Goal: Task Accomplishment & Management: Manage account settings

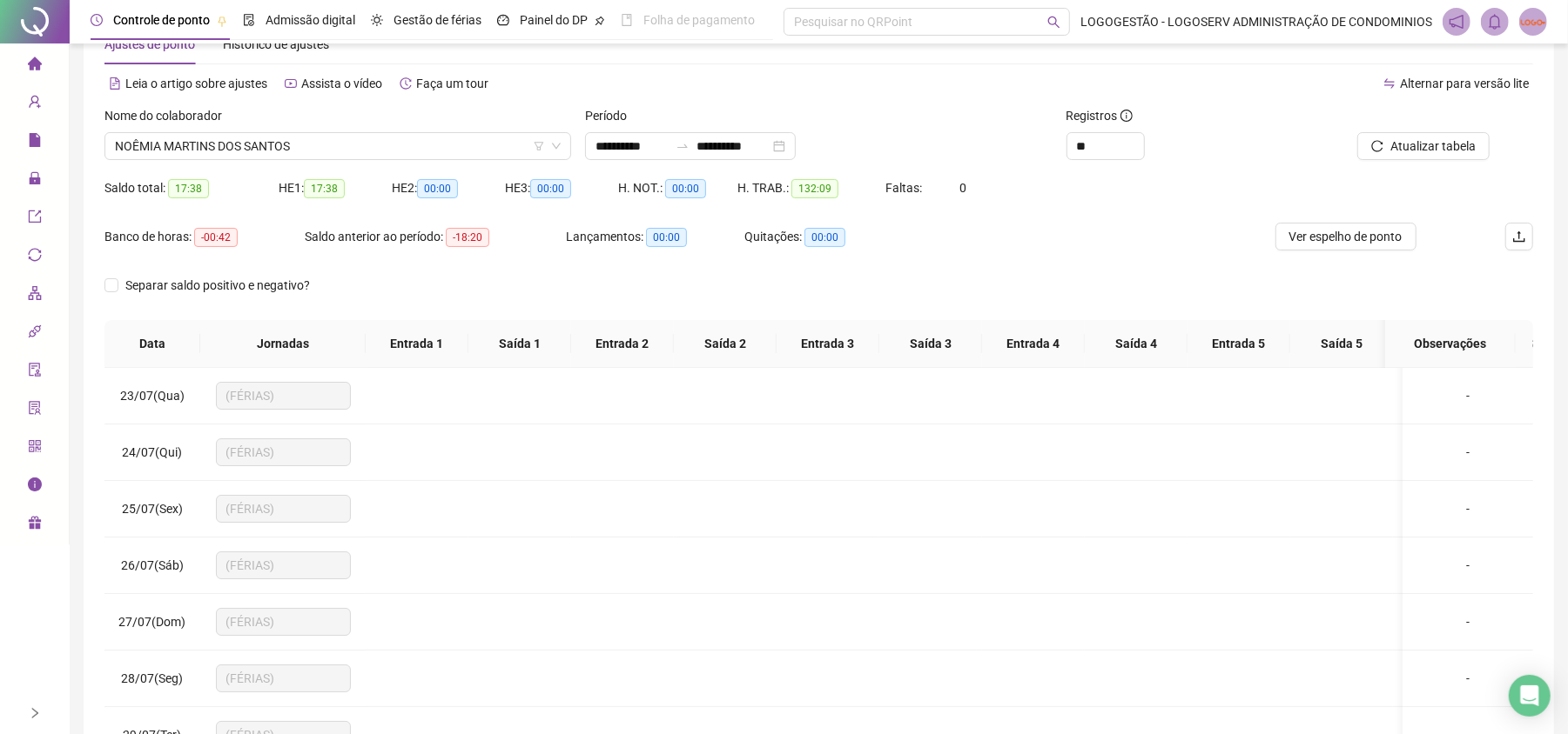
scroll to position [1294, 0]
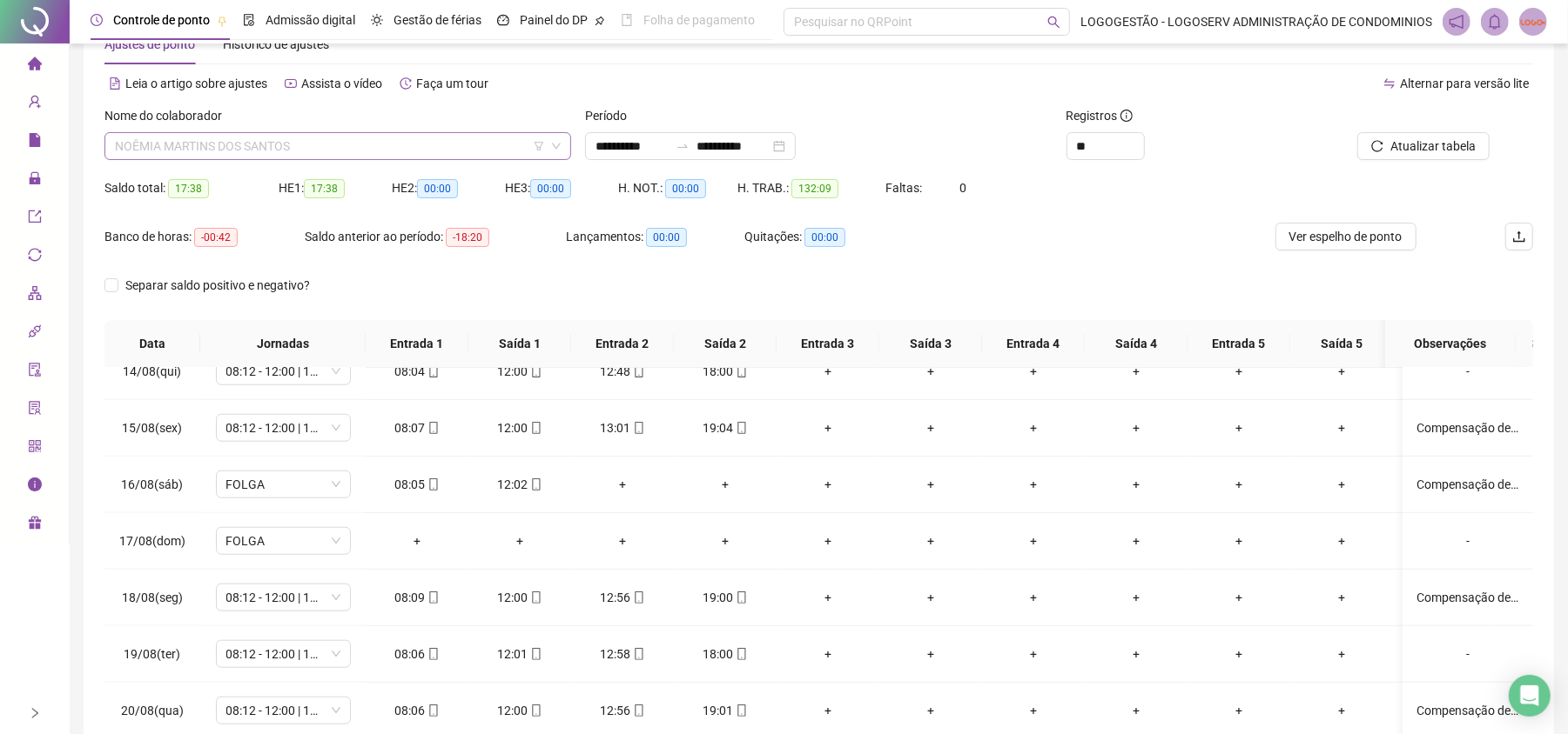
click at [437, 155] on span "NOÊMIA MARTINS DOS SANTOS" at bounding box center [338, 146] width 446 height 27
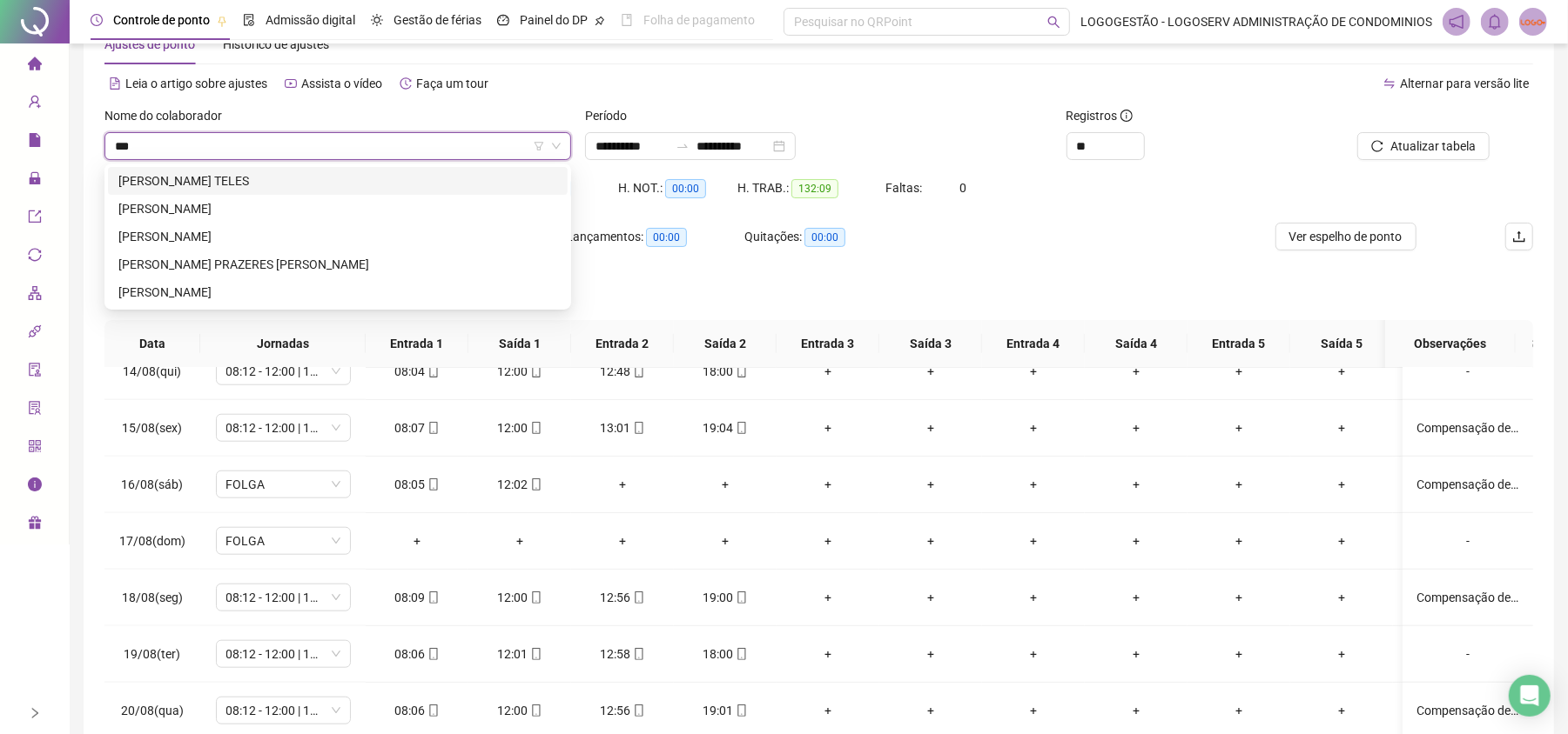
scroll to position [0, 0]
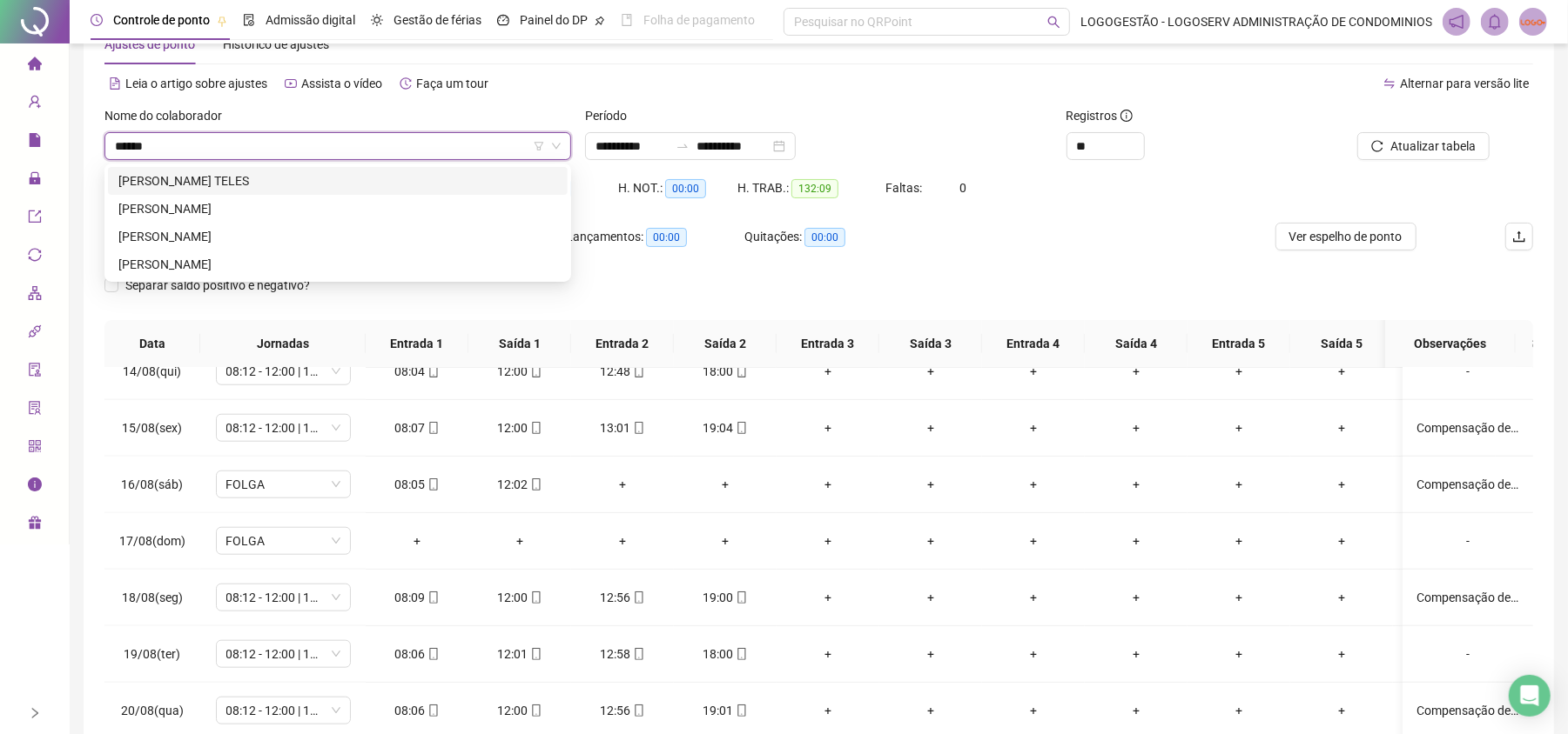
type input "*******"
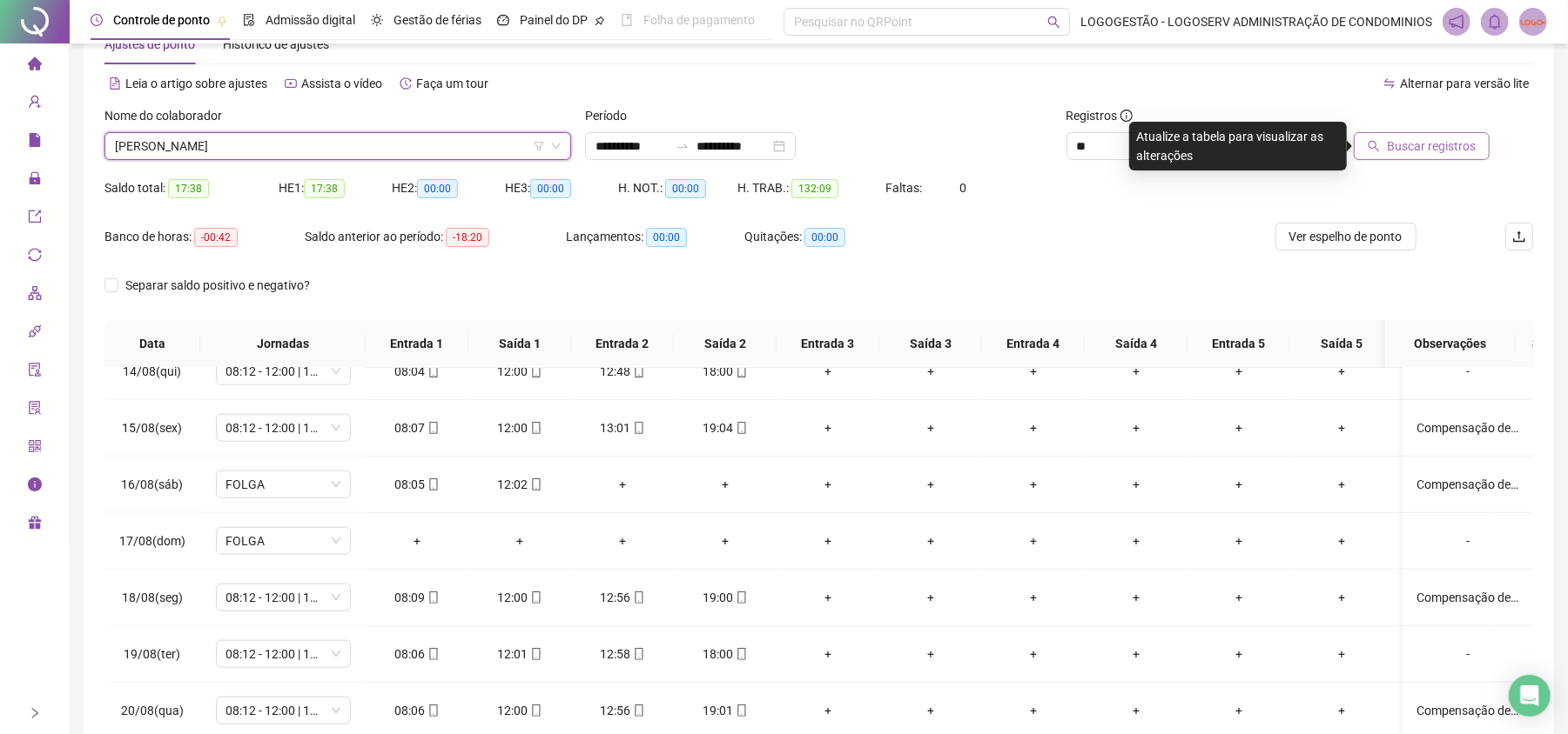
click at [1396, 138] on span "Buscar registros" at bounding box center [1431, 146] width 89 height 19
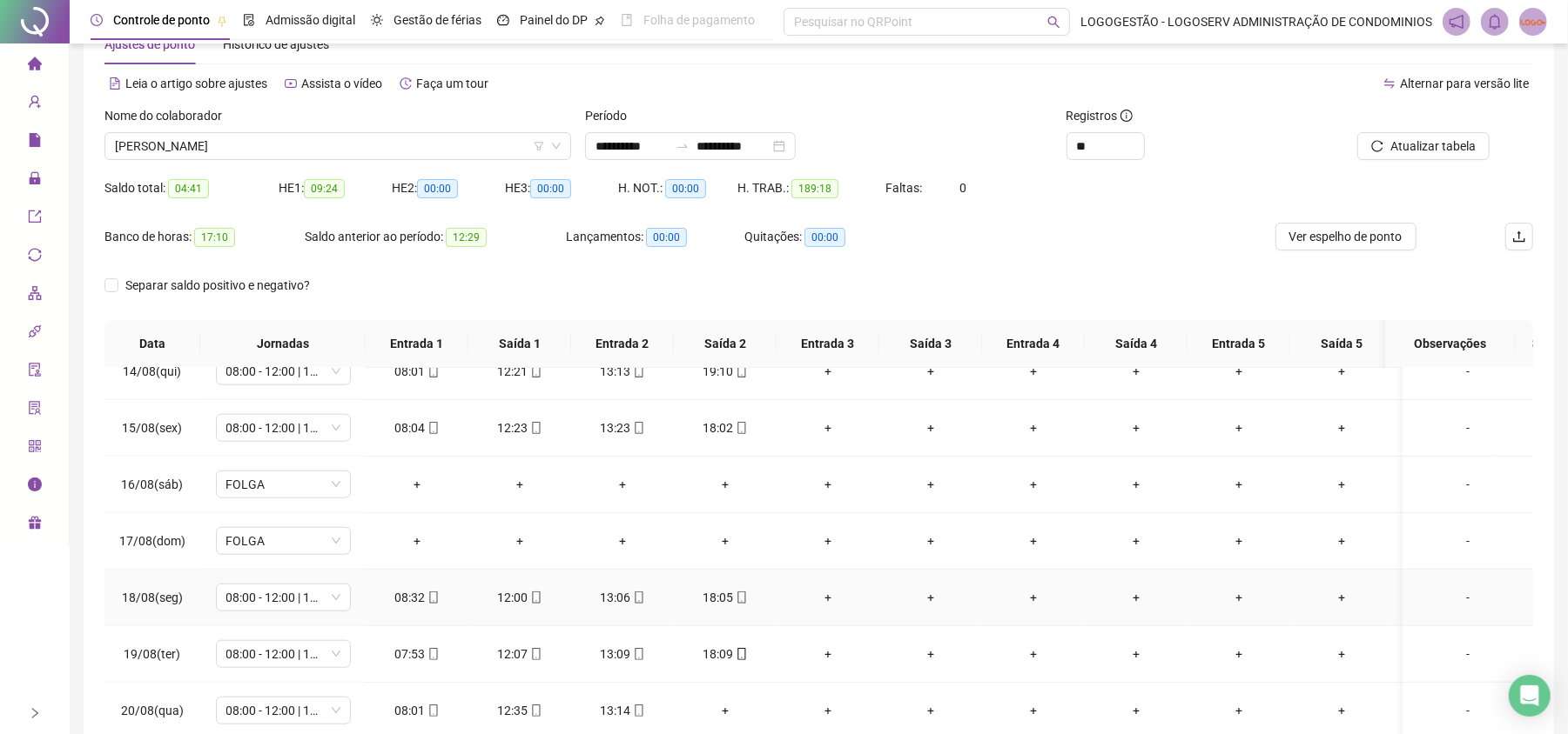
scroll to position [155, 0]
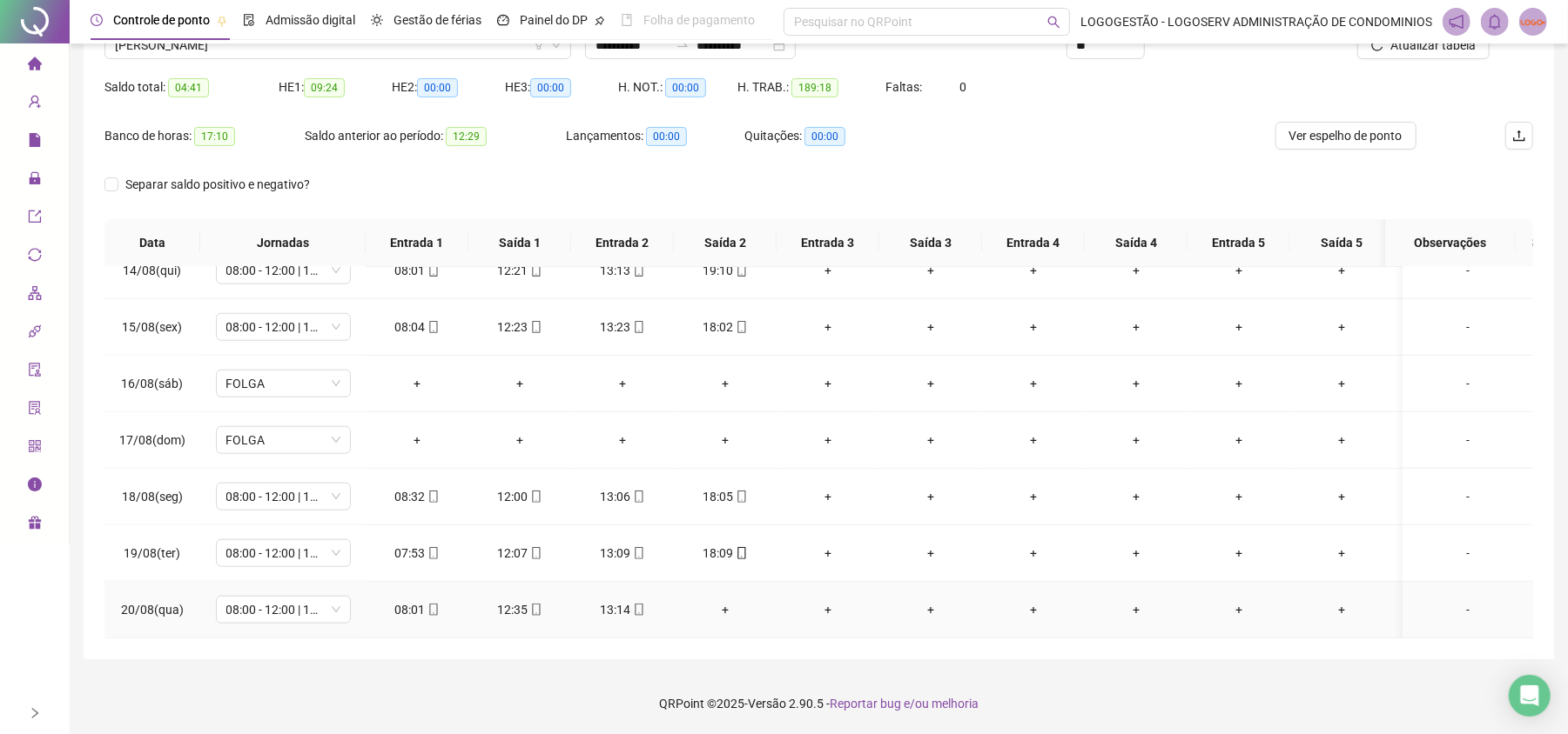
click at [729, 600] on div "+" at bounding box center [725, 610] width 75 height 19
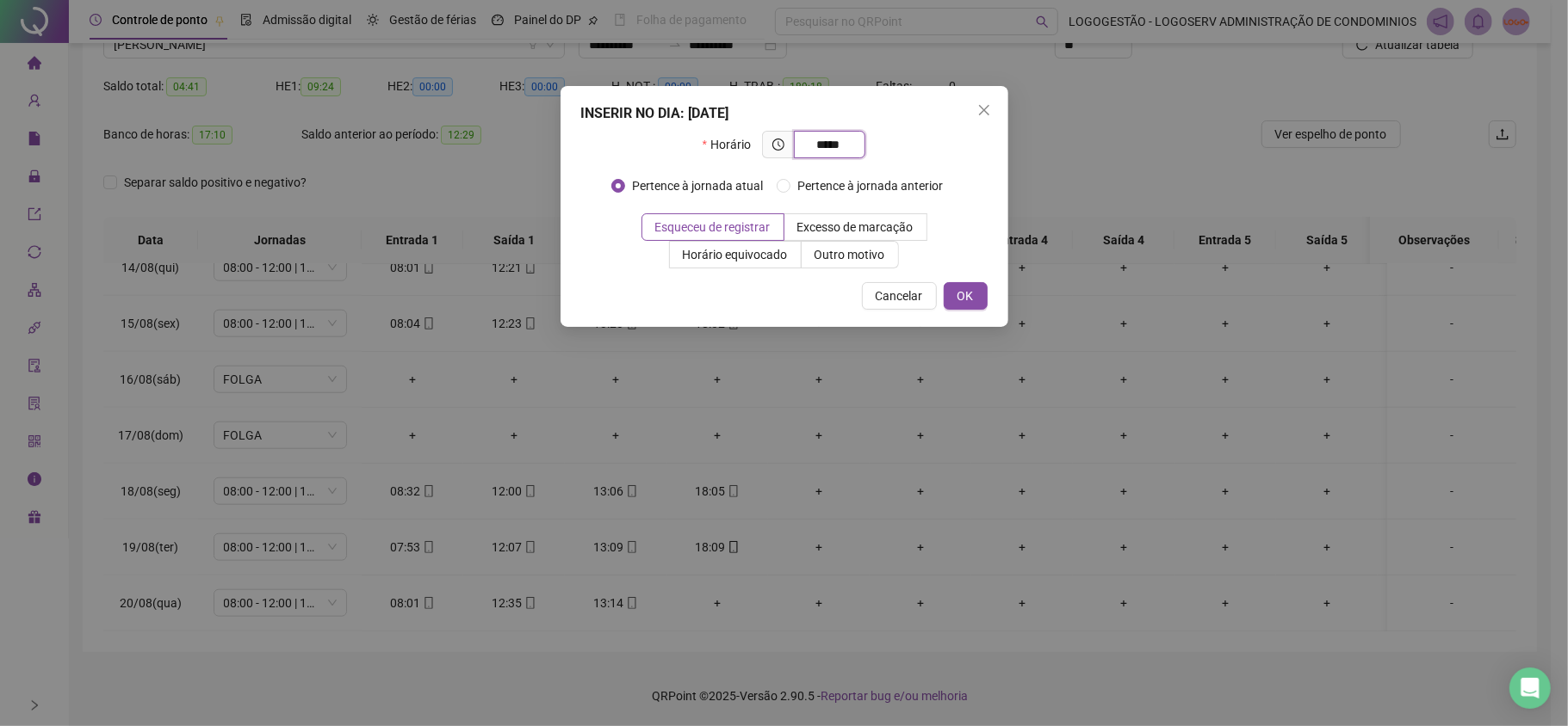
type input "*****"
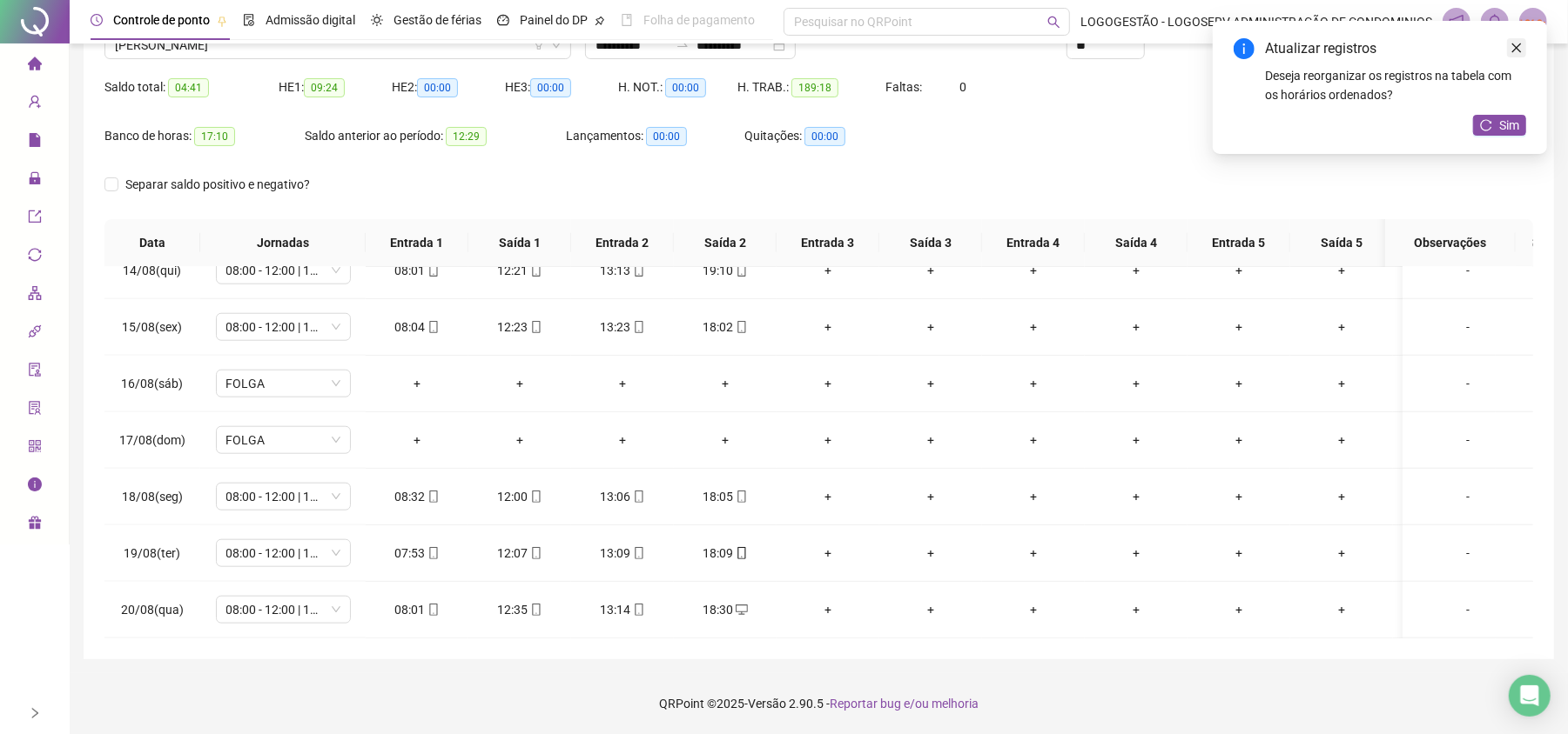
click at [1513, 43] on icon "close" at bounding box center [1516, 47] width 12 height 12
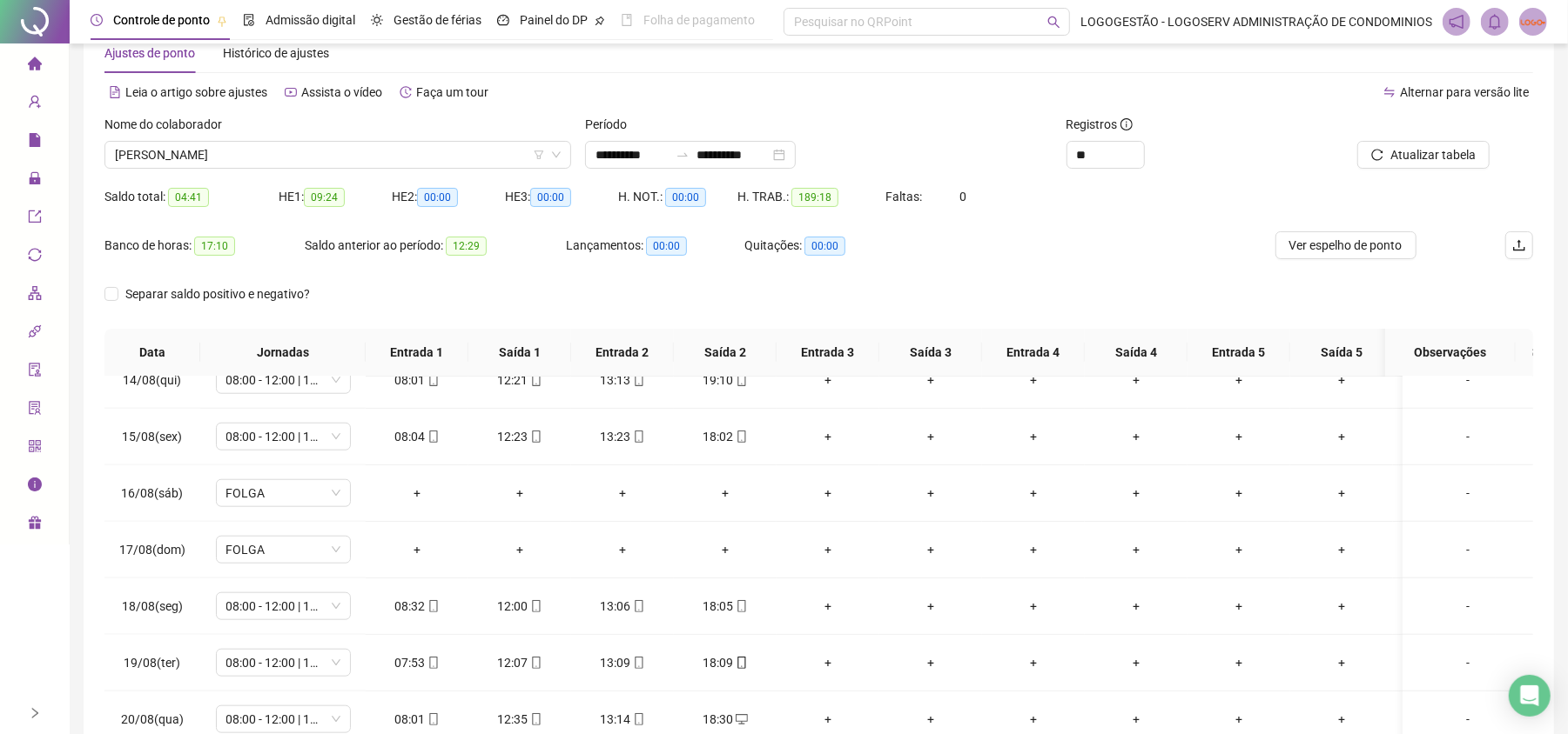
scroll to position [39, 0]
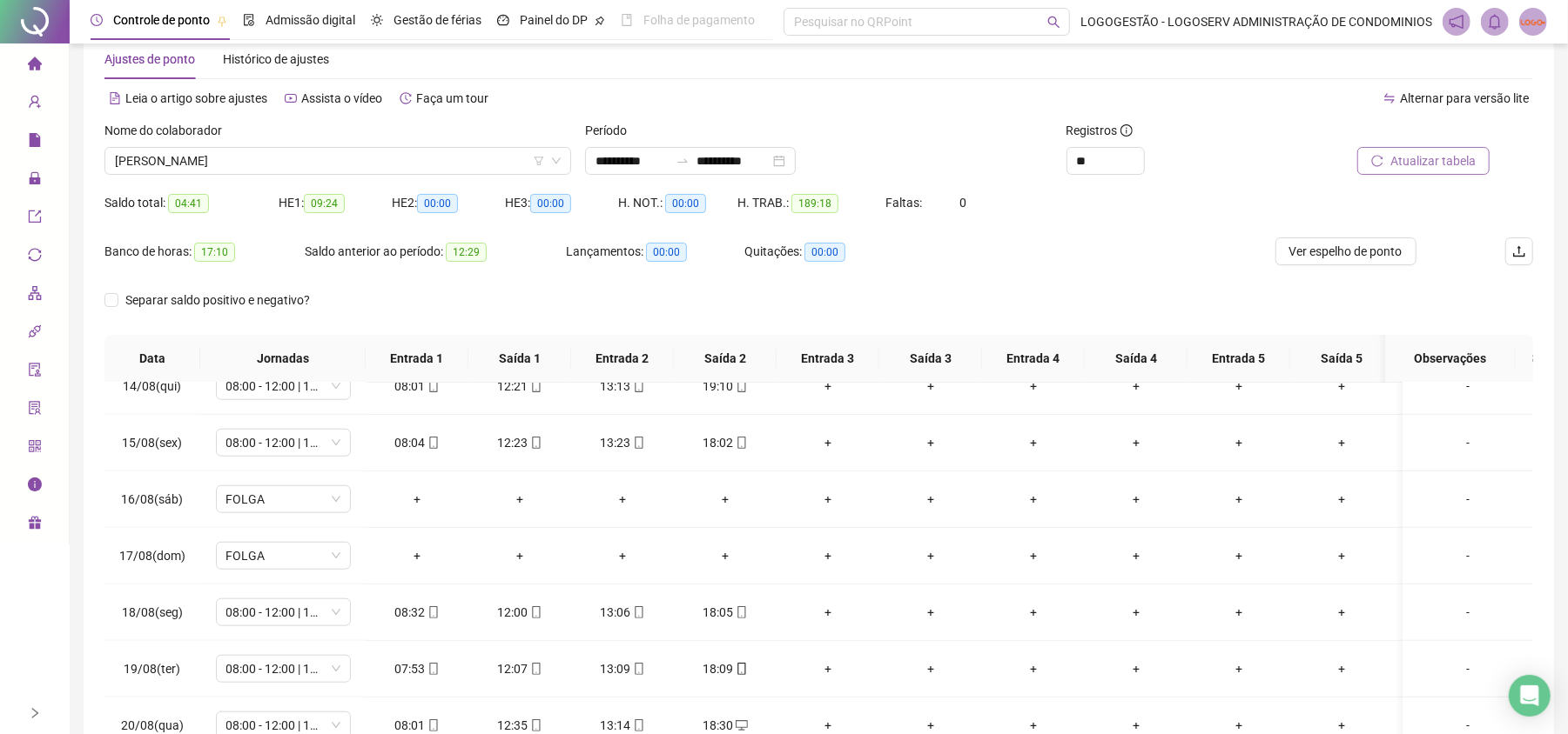
click at [1432, 158] on span "Atualizar tabela" at bounding box center [1432, 161] width 85 height 19
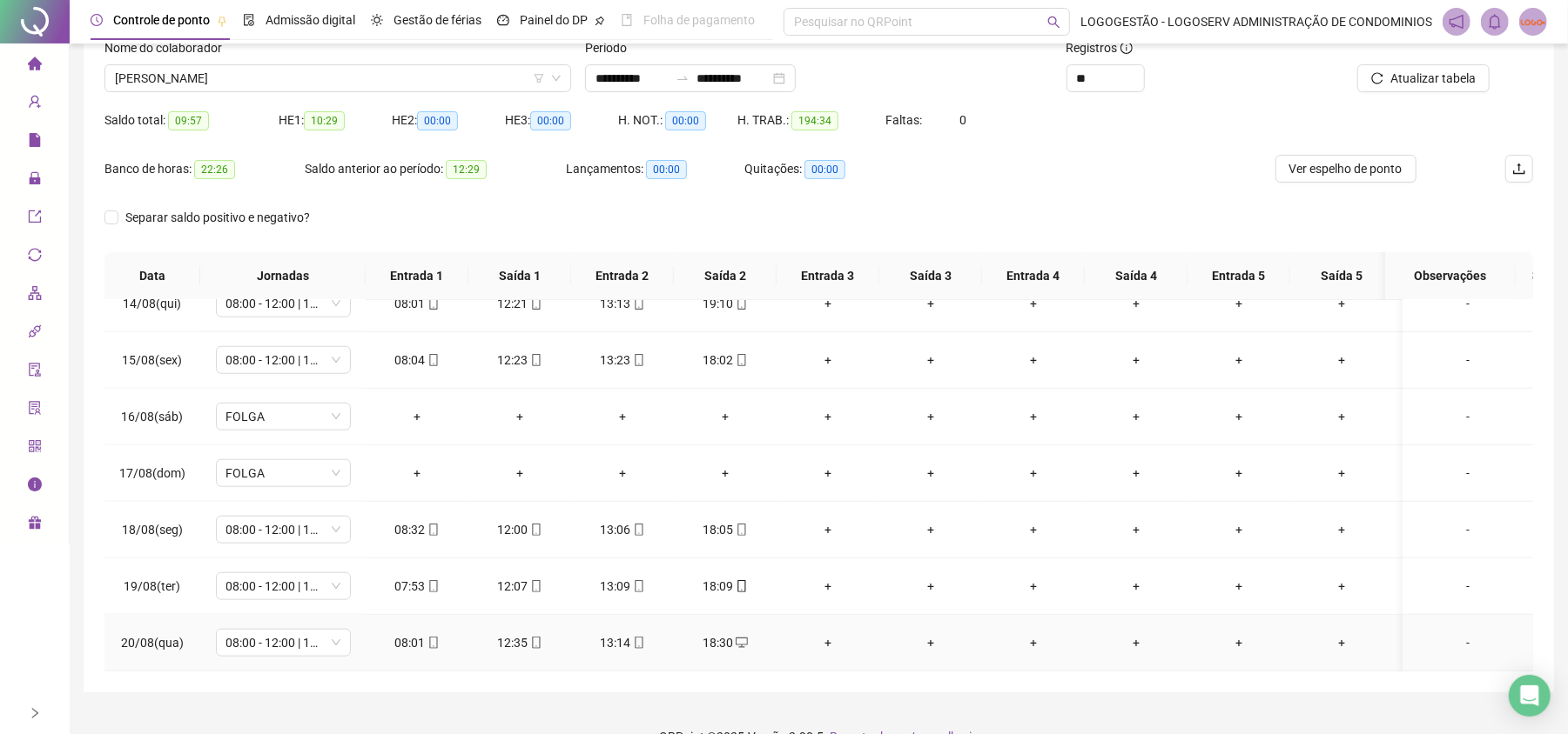
scroll to position [155, 0]
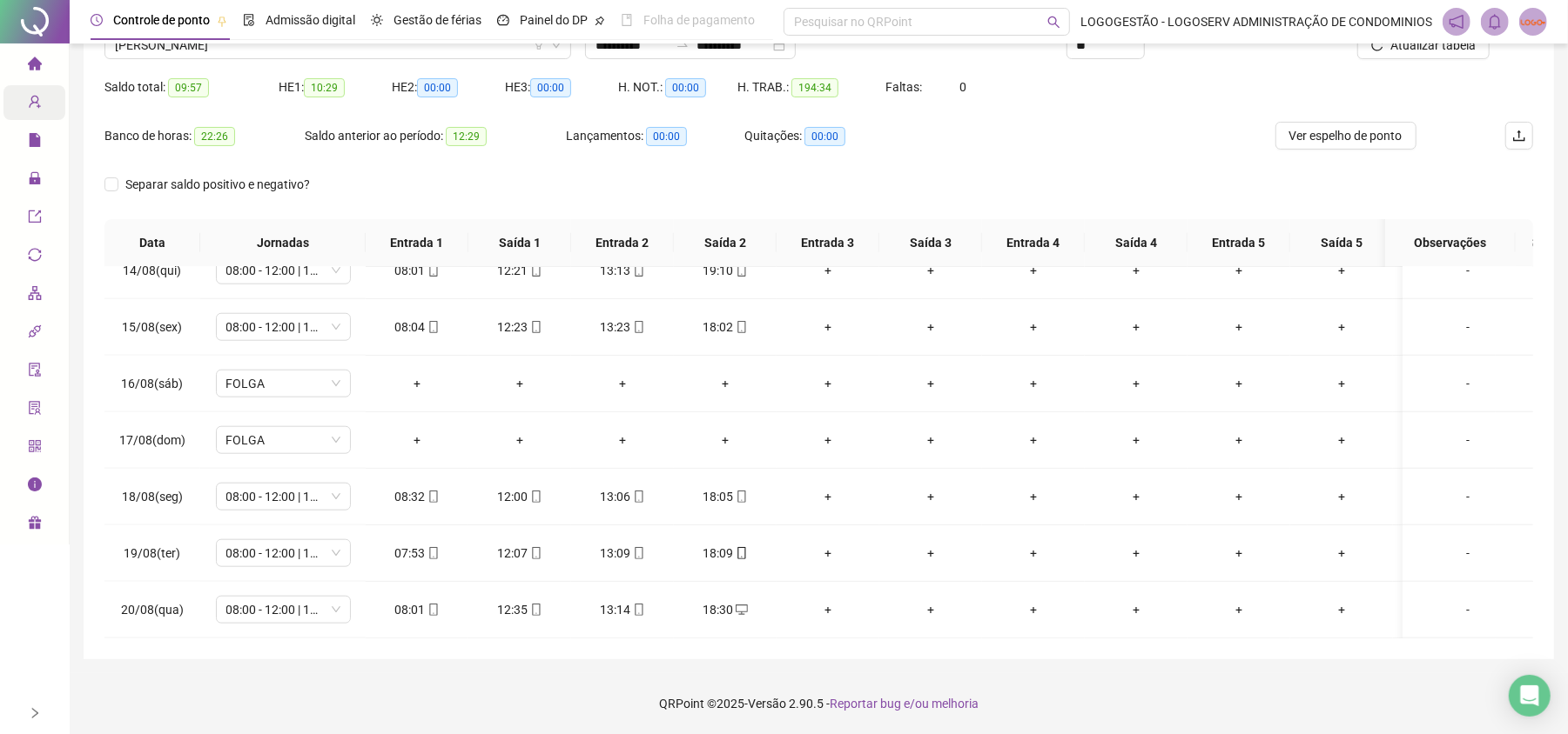
click at [46, 105] on span "Cadastros" at bounding box center [67, 102] width 80 height 14
click at [25, 95] on div "Cadastros" at bounding box center [34, 102] width 62 height 35
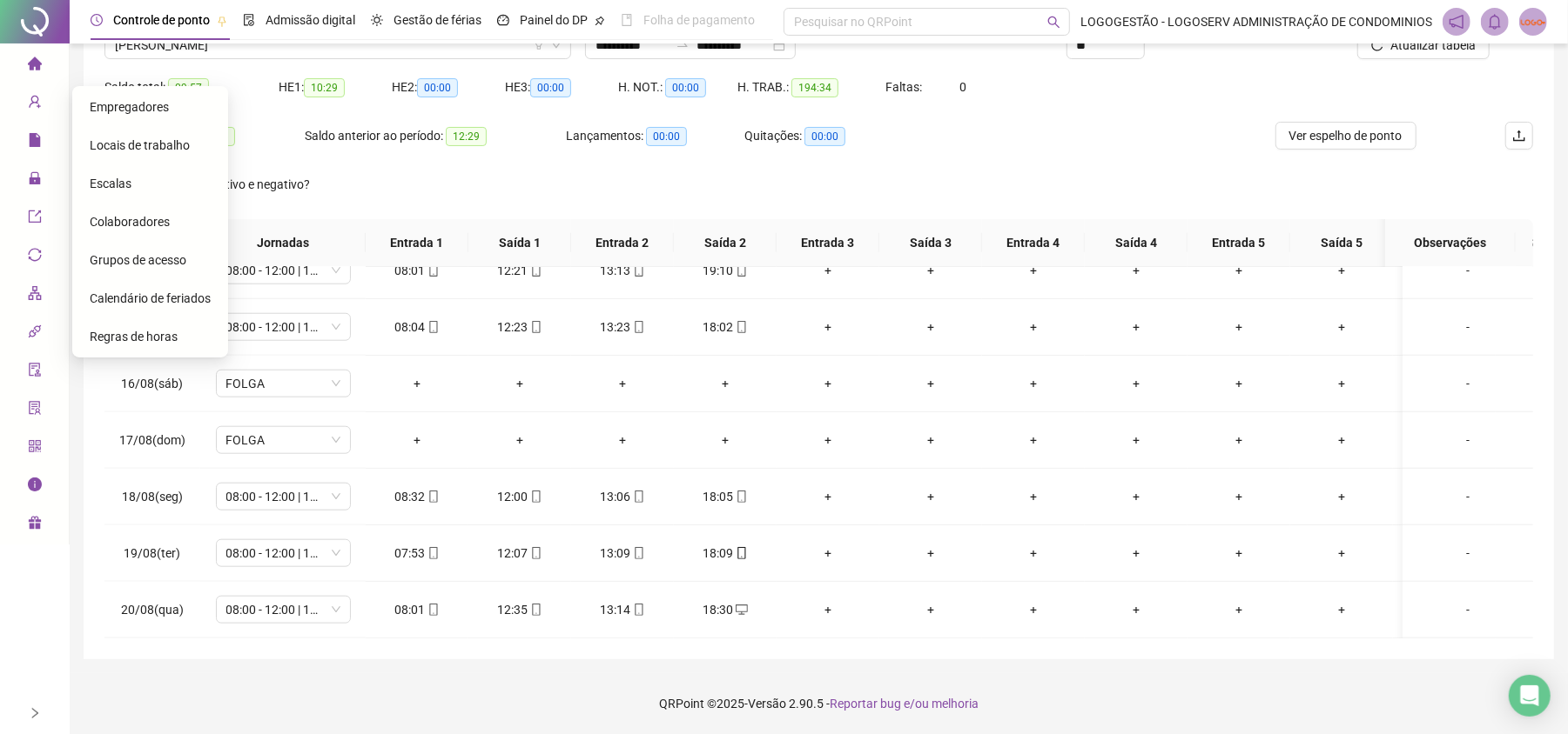
click at [123, 219] on span "Colaboradores" at bounding box center [130, 222] width 80 height 14
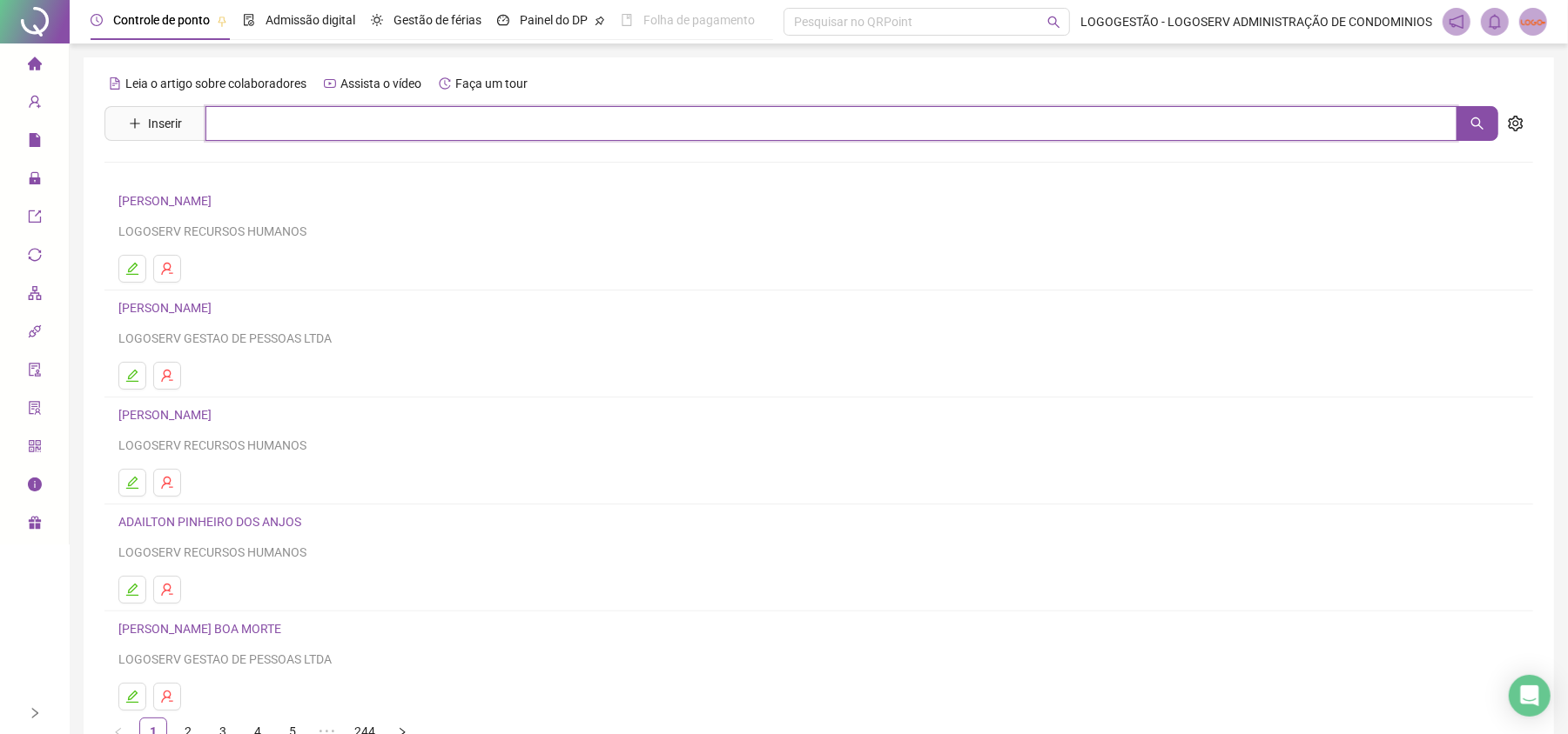
click at [262, 122] on input "text" at bounding box center [832, 123] width 1252 height 35
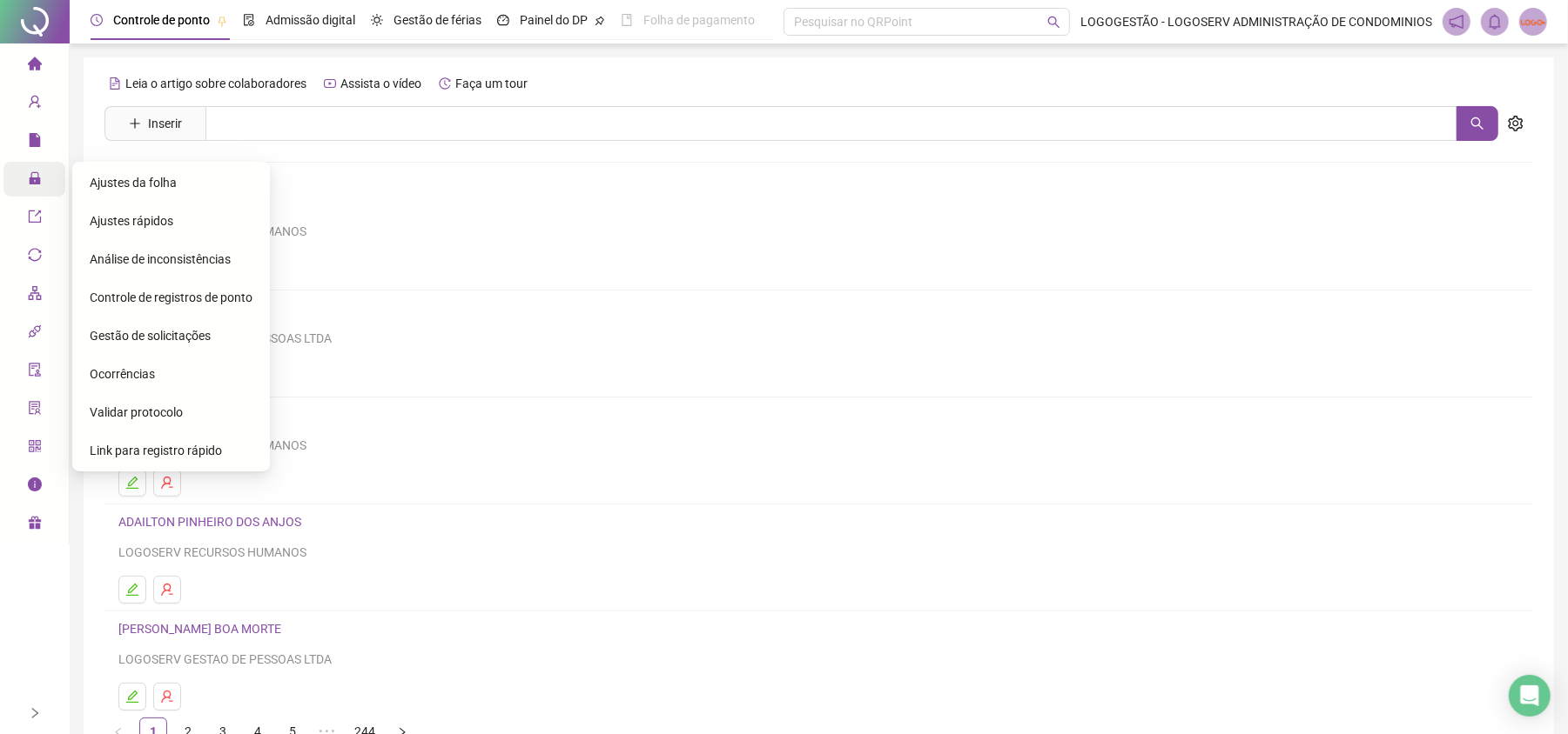
click at [47, 192] on span "Administração" at bounding box center [78, 181] width 101 height 35
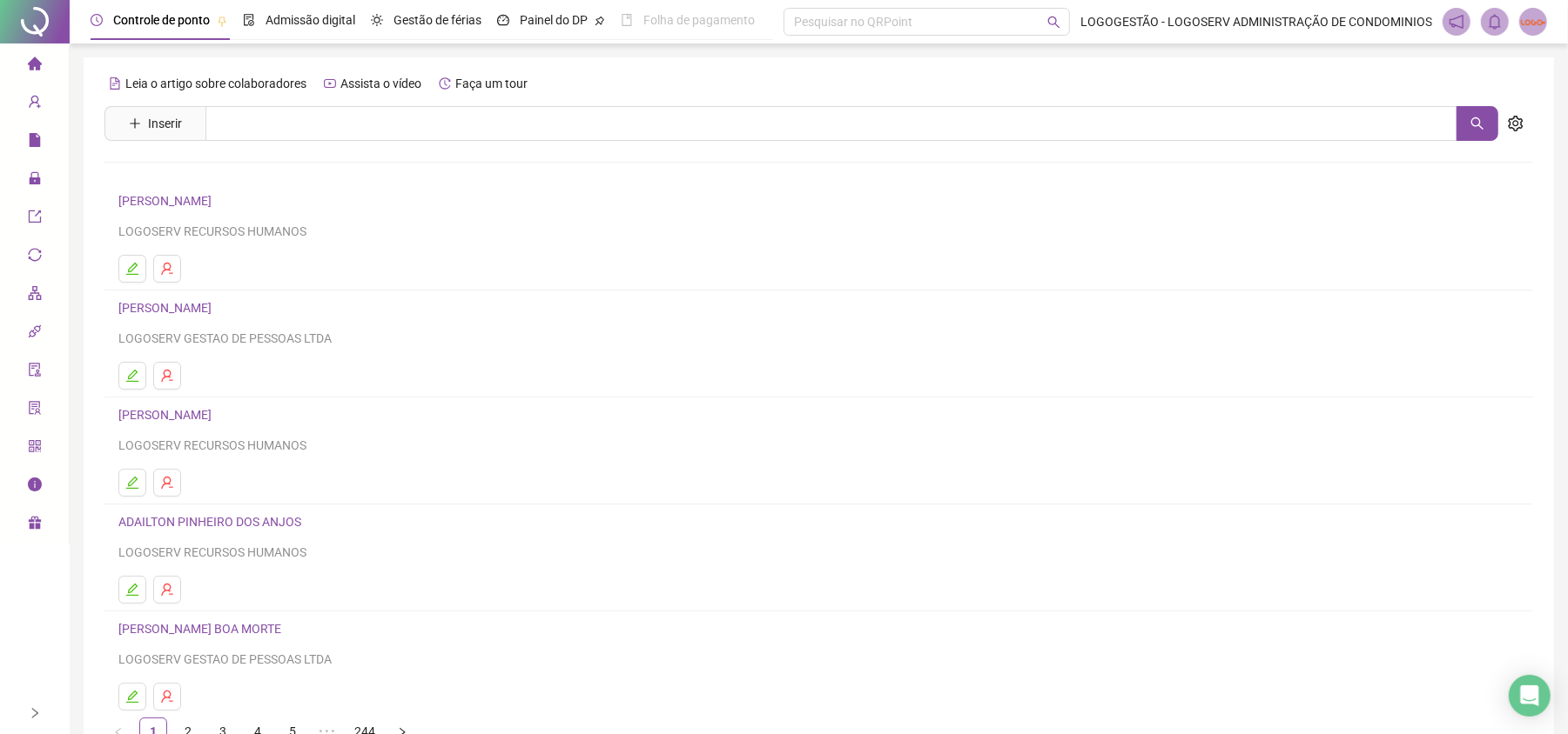
click at [837, 426] on h4 "[PERSON_NAME]" at bounding box center [819, 415] width 1400 height 21
